Goal: Feedback & Contribution: Leave review/rating

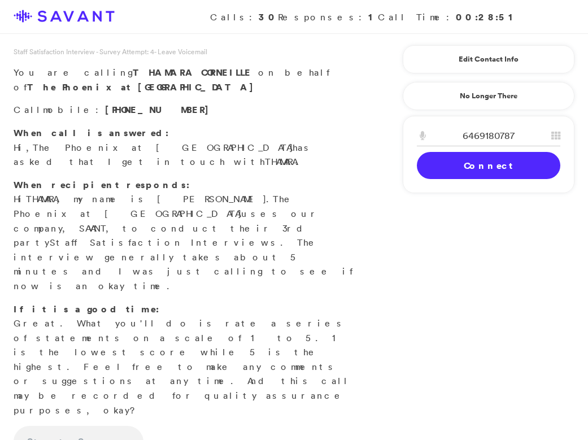
click at [452, 161] on link "Connect" at bounding box center [488, 165] width 143 height 27
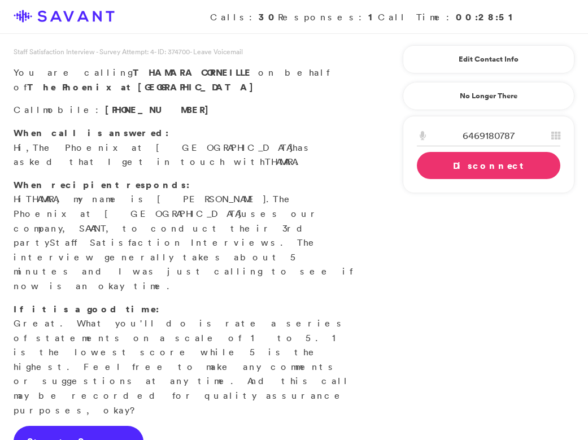
click at [64, 426] on link "Start Survey" at bounding box center [79, 442] width 130 height 32
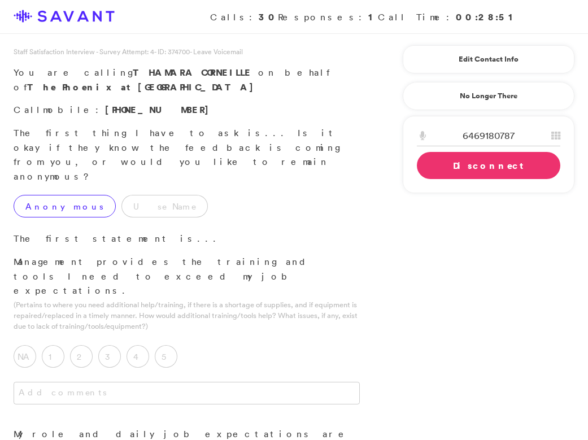
click at [75, 195] on label "Anonymous" at bounding box center [65, 206] width 102 height 23
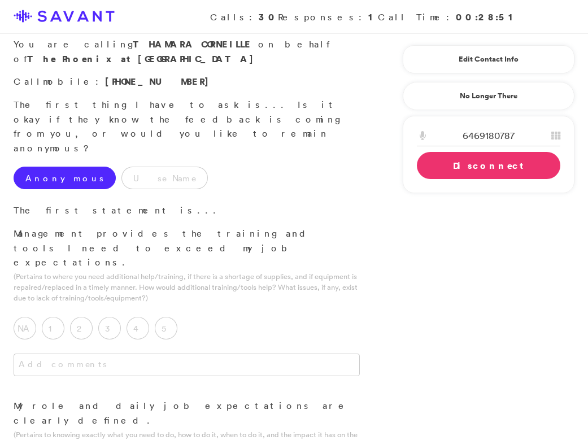
scroll to position [37, 0]
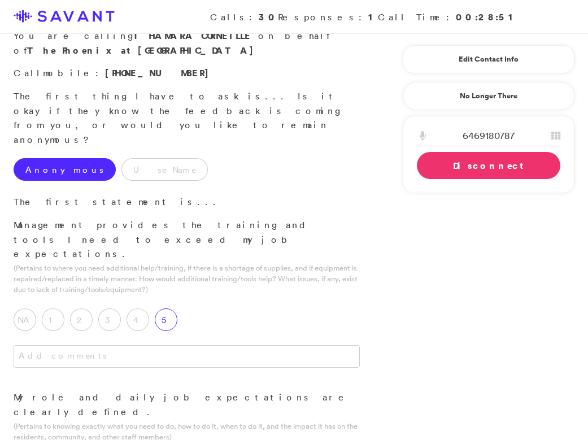
click at [167, 308] on label "5" at bounding box center [166, 319] width 23 height 23
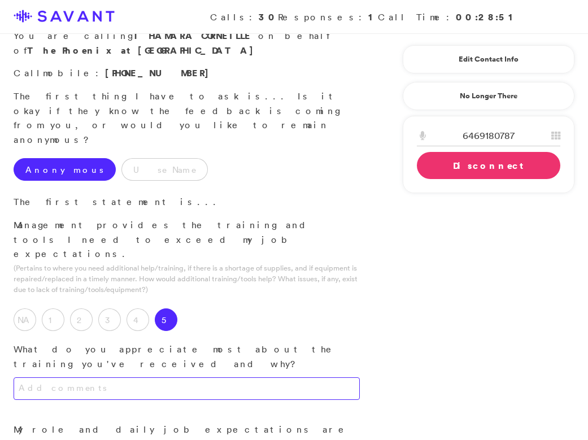
click at [158, 377] on textarea at bounding box center [187, 388] width 346 height 23
click at [72, 377] on textarea "The explainations, the" at bounding box center [187, 388] width 346 height 23
click at [75, 377] on textarea "The explainations, the" at bounding box center [187, 388] width 346 height 23
click at [124, 377] on textarea "The explanations, the" at bounding box center [187, 388] width 346 height 23
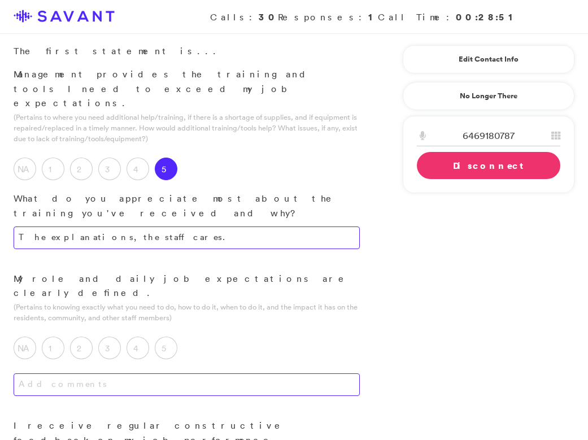
scroll to position [190, 0]
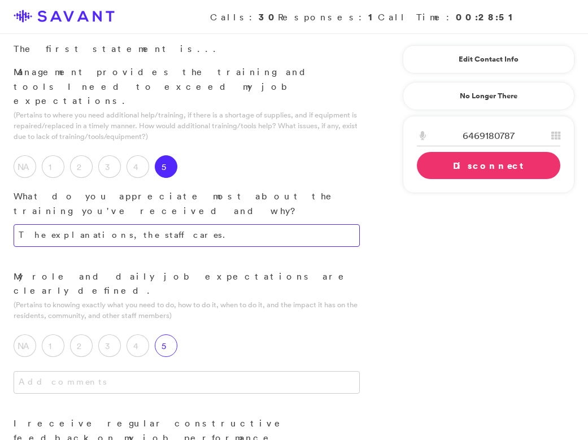
type textarea "The explanations, the staff cares."
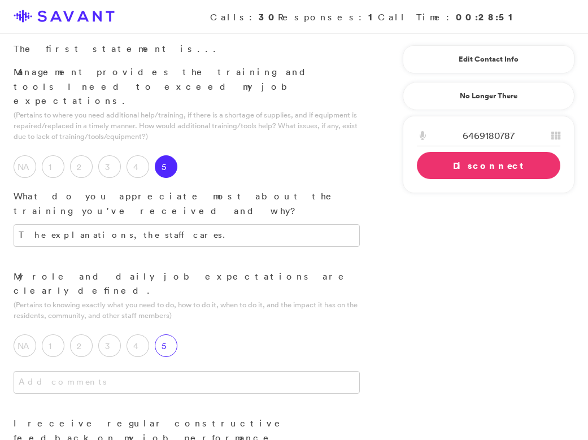
click at [171, 334] on label "5" at bounding box center [166, 345] width 23 height 23
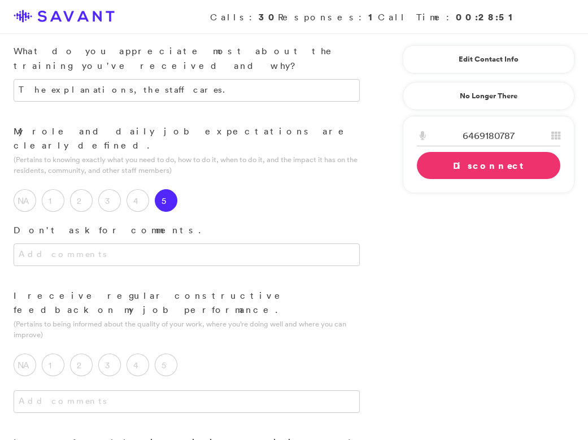
scroll to position [339, 0]
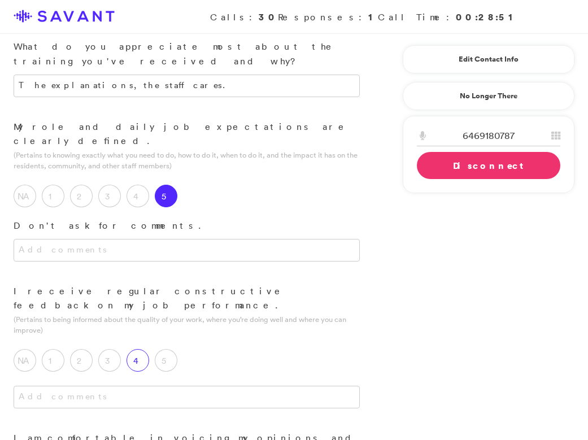
click at [142, 349] on label "4" at bounding box center [138, 360] width 23 height 23
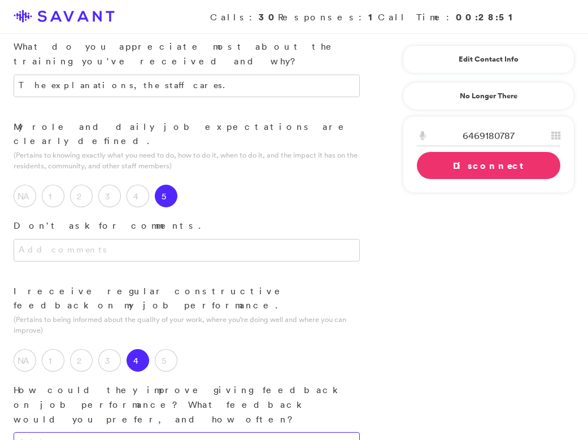
click at [151, 432] on textarea at bounding box center [187, 443] width 346 height 23
type textarea "I"
click at [162, 432] on textarea "I feel like in order for me to do my job, I need proper equipment and the tools…" at bounding box center [187, 443] width 346 height 23
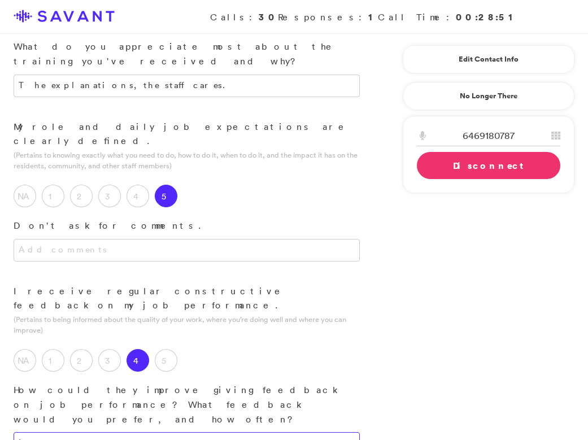
type textarea "I"
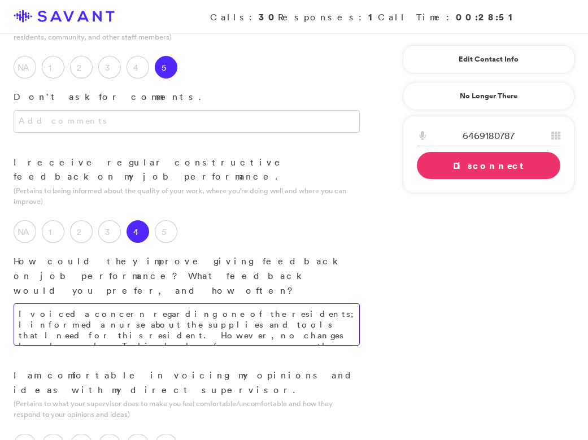
scroll to position [469, 0]
type textarea "I voiced a concern regarding one of the residents; I informed a nurse about the…"
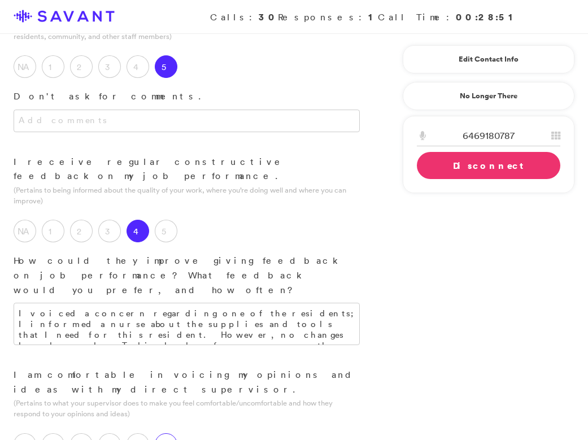
click at [169, 433] on label "5" at bounding box center [166, 444] width 23 height 23
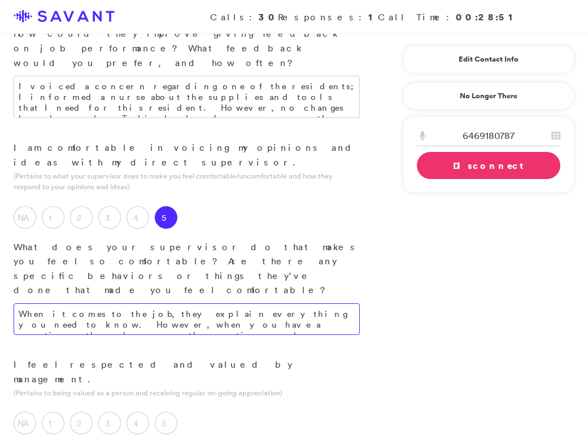
scroll to position [697, 0]
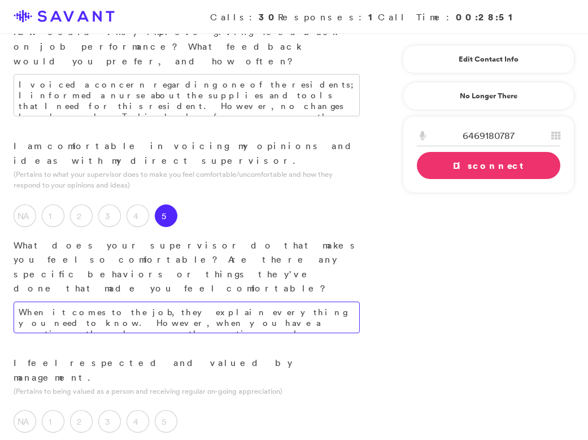
type textarea "When it comes to the job, they explain everything you need to know. However, wh…"
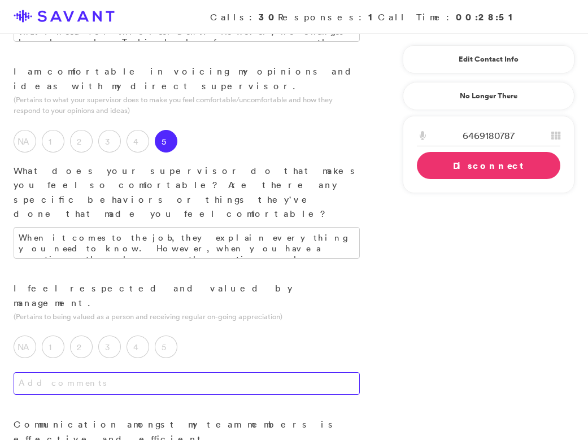
scroll to position [773, 0]
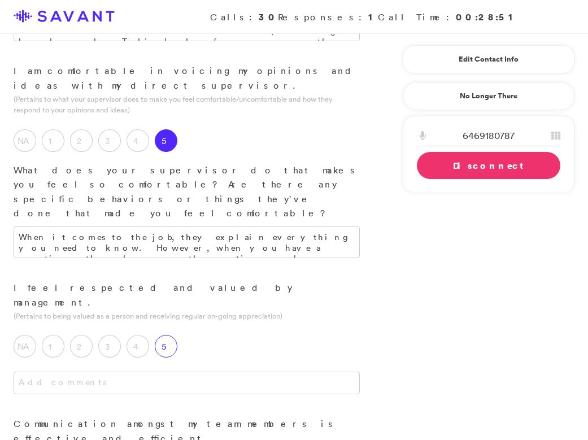
click at [170, 335] on label "5" at bounding box center [166, 346] width 23 height 23
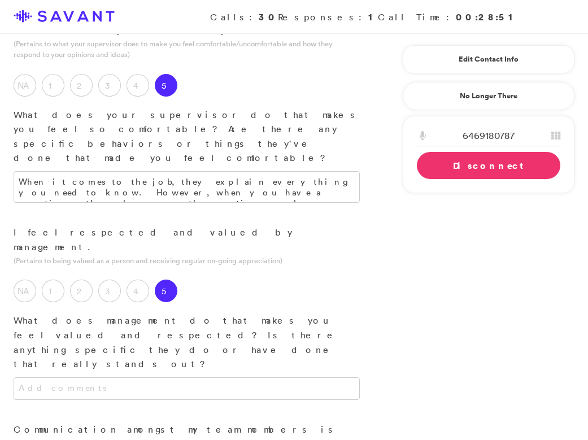
scroll to position [831, 0]
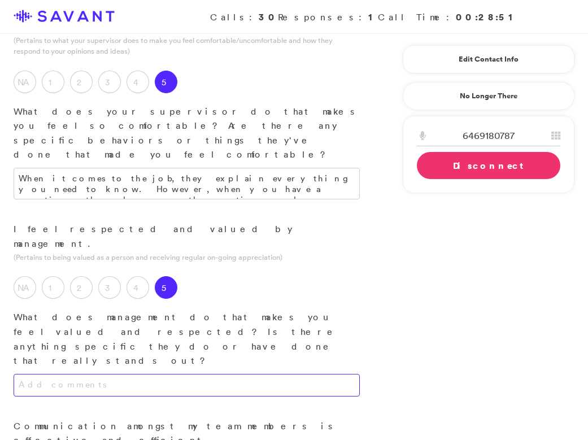
click at [246, 374] on textarea at bounding box center [187, 385] width 346 height 23
type textarea "W"
type textarea "T"
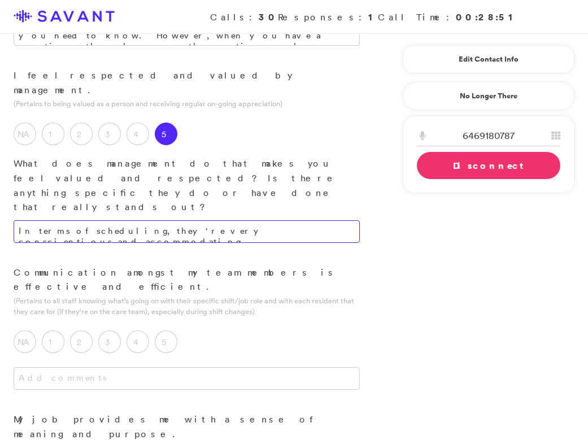
scroll to position [992, 0]
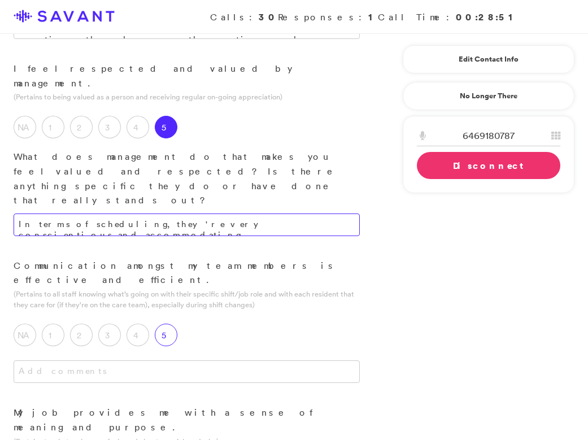
type textarea "In terms of scheduling, they're very conscientious and accommodating."
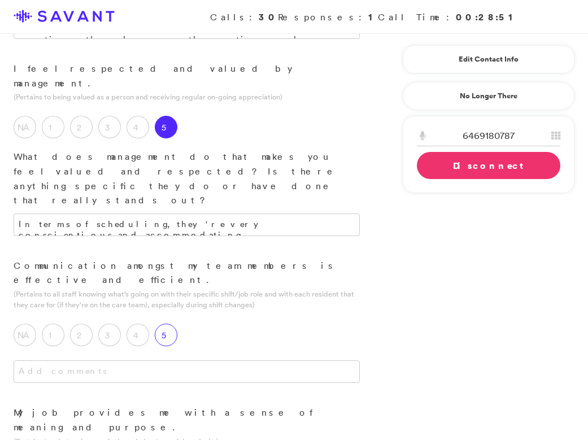
click at [165, 324] on label "5" at bounding box center [166, 335] width 23 height 23
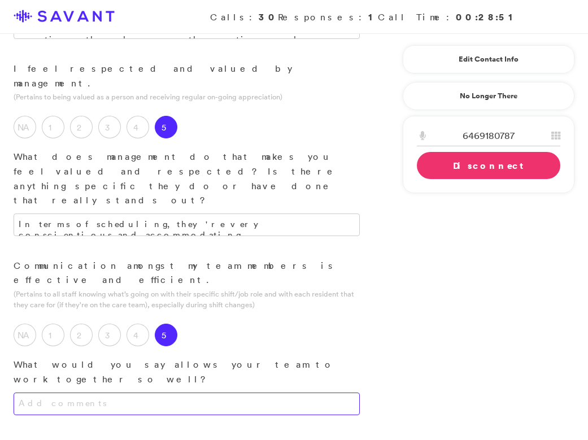
click at [181, 393] on textarea at bounding box center [187, 404] width 346 height 23
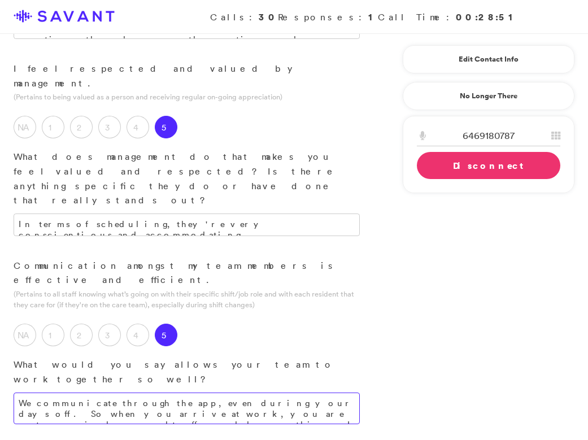
click at [319, 393] on textarea "We communicate through the app, even during your days off. So when you arrive a…" at bounding box center [187, 409] width 346 height 32
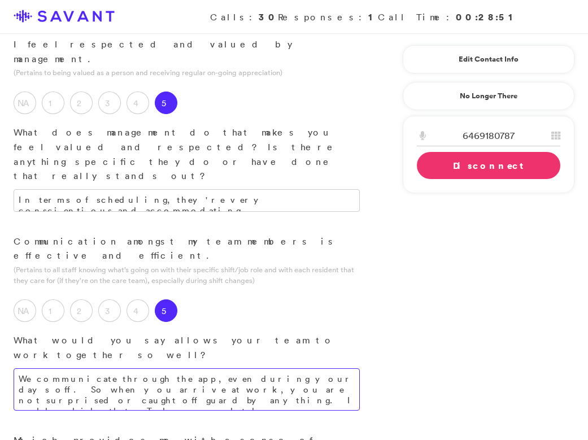
scroll to position [1026, 0]
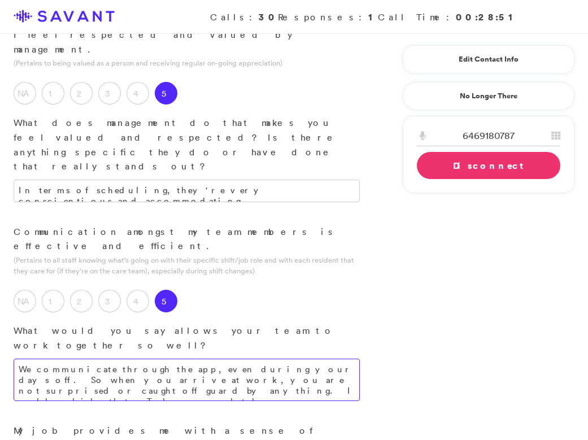
type textarea "We communicate through the app, even during your days off. So when you arrive a…"
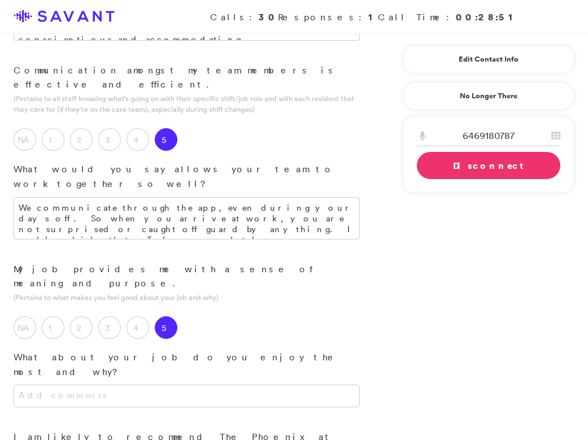
scroll to position [1193, 0]
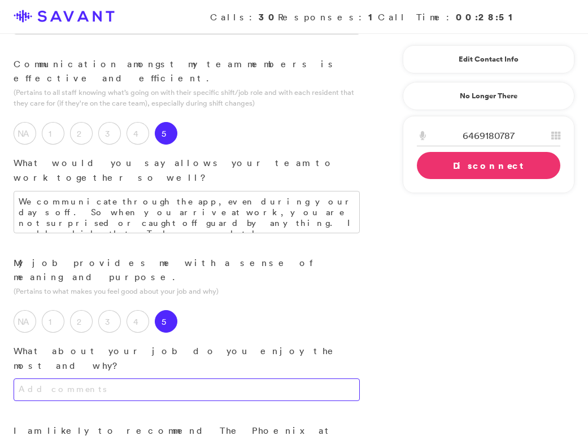
click at [239, 378] on textarea at bounding box center [187, 389] width 346 height 23
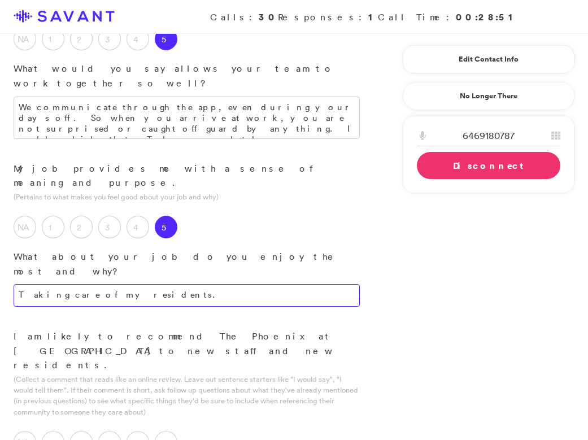
scroll to position [1290, 0]
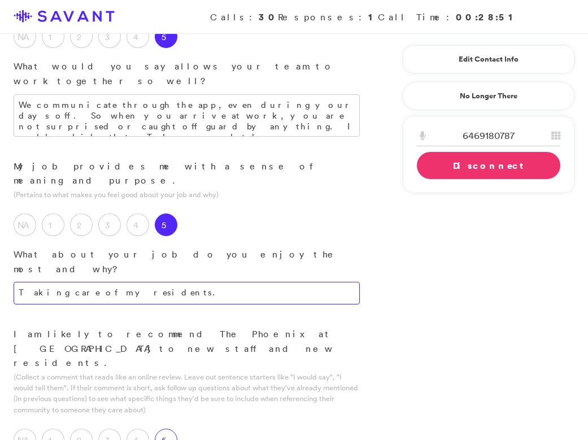
type textarea "Taking care of my residents."
click at [171, 429] on label "5" at bounding box center [166, 440] width 23 height 23
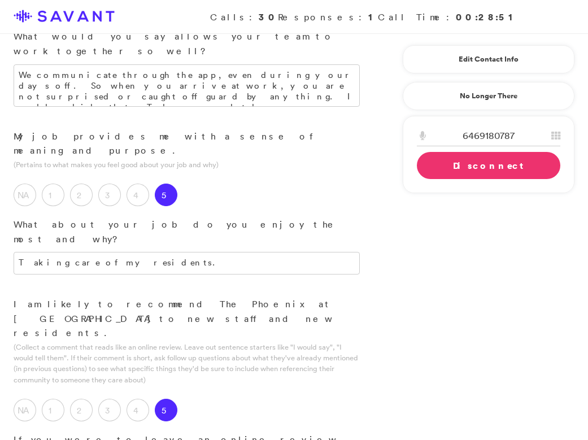
scroll to position [1336, 0]
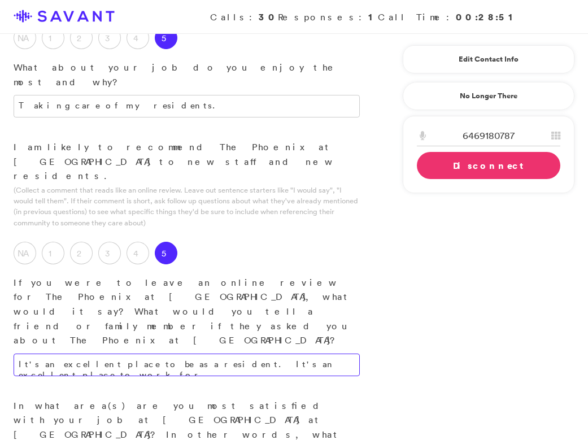
scroll to position [1484, 0]
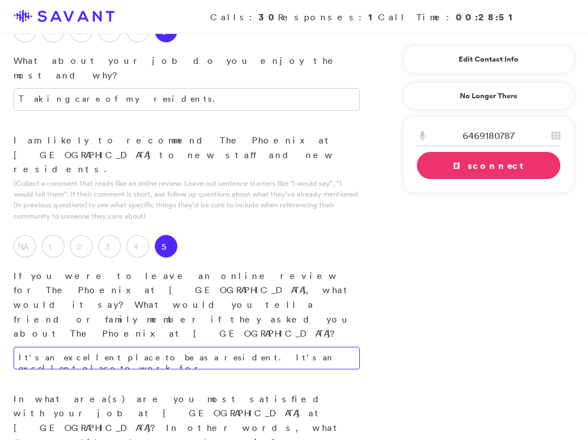
type textarea "It's an excellent place to be as a resident. It's an excellent place to work fo…"
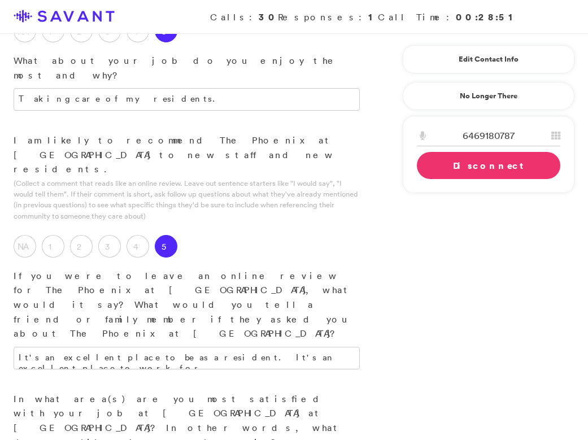
type textarea "The teamwork with the staff that I work with."
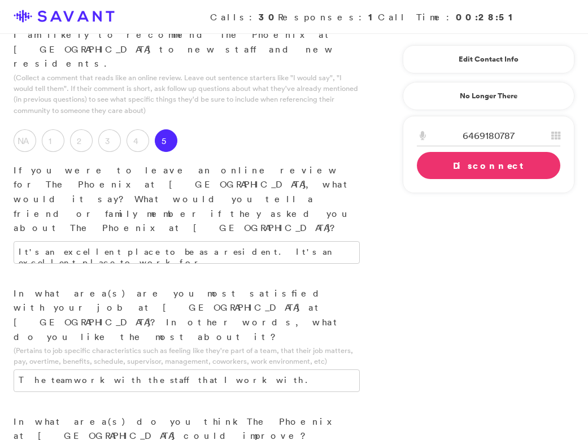
scroll to position [1625, 0]
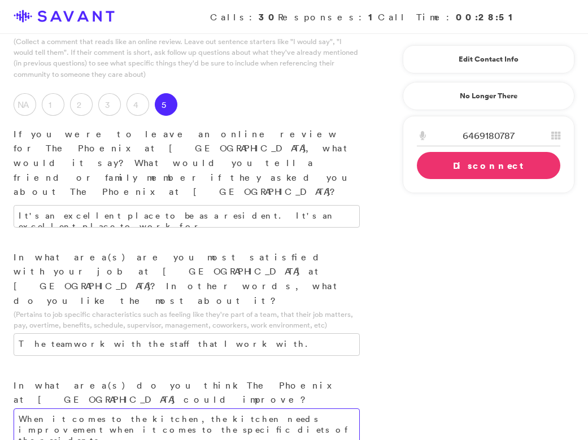
type textarea "When it comes to the kitchen, the kitchen needs improvement when it comes to th…"
click at [454, 171] on link "Disconnect" at bounding box center [488, 165] width 143 height 27
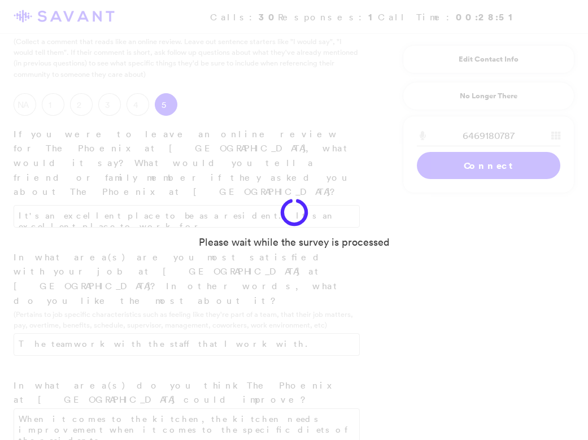
scroll to position [1611, 0]
